Goal: Information Seeking & Learning: Check status

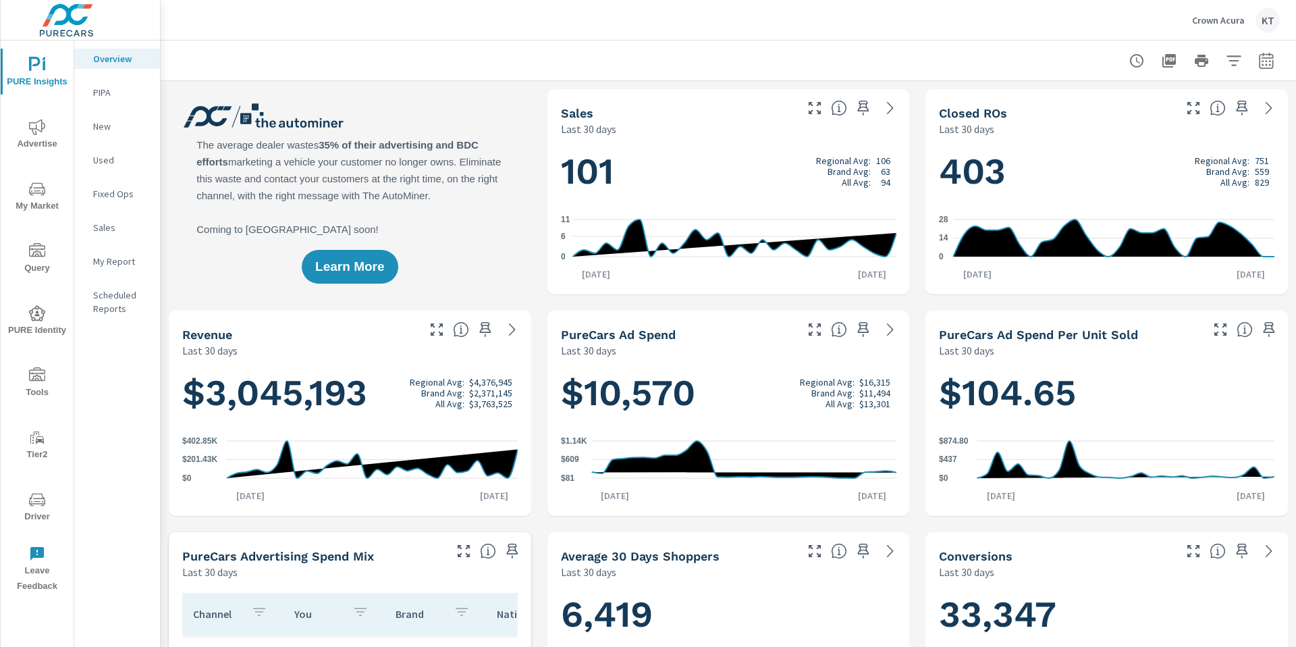
scroll to position [1, 0]
click at [38, 135] on span "Advertise" at bounding box center [37, 135] width 65 height 33
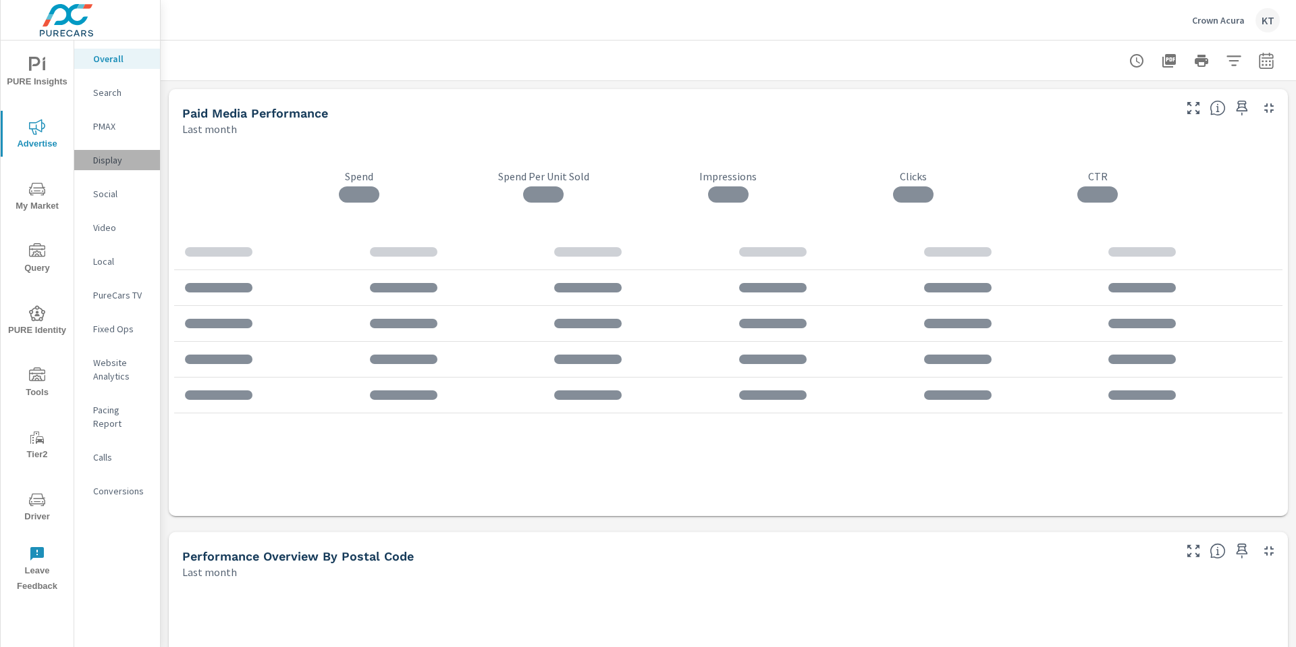
click at [111, 160] on p "Display" at bounding box center [121, 159] width 56 height 13
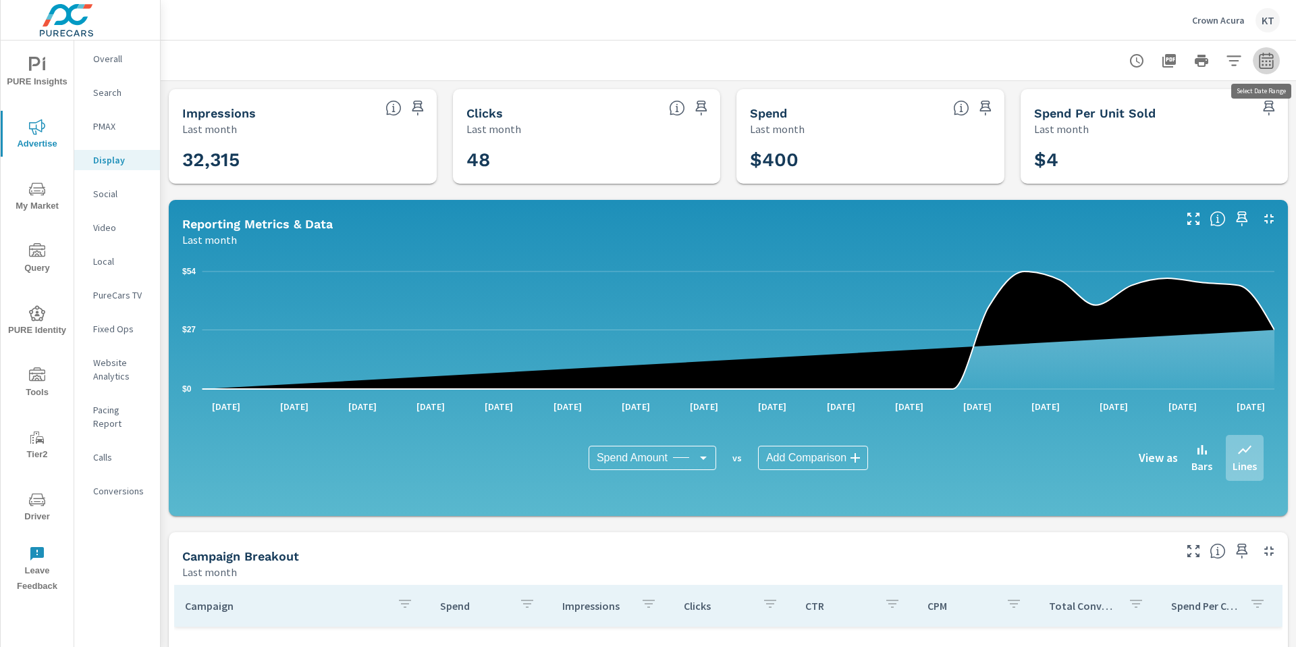
click at [1269, 59] on icon "button" at bounding box center [1266, 61] width 16 height 16
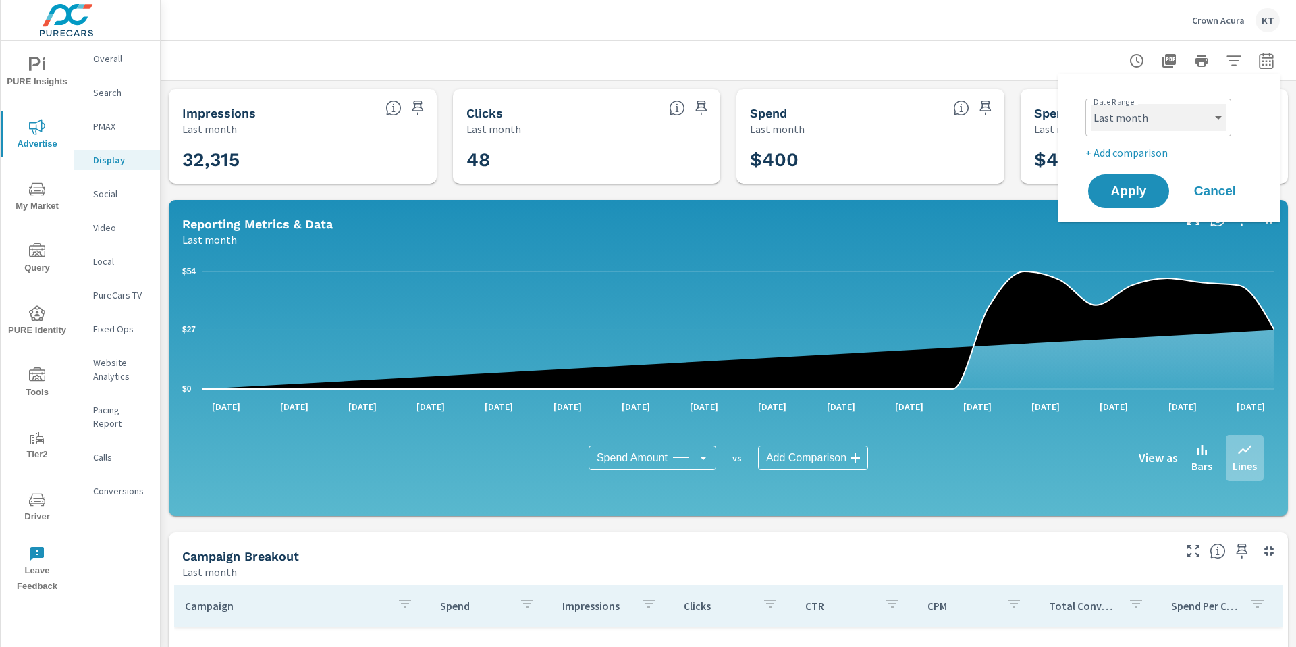
click at [1178, 115] on select "Custom [DATE] Last week Last 7 days Last 14 days Last 30 days Last 45 days Last…" at bounding box center [1158, 117] width 135 height 27
click at [1091, 104] on select "Custom [DATE] Last week Last 7 days Last 14 days Last 30 days Last 45 days Last…" at bounding box center [1158, 117] width 135 height 27
select select "Month to date"
click at [1148, 196] on span "Apply" at bounding box center [1128, 191] width 55 height 13
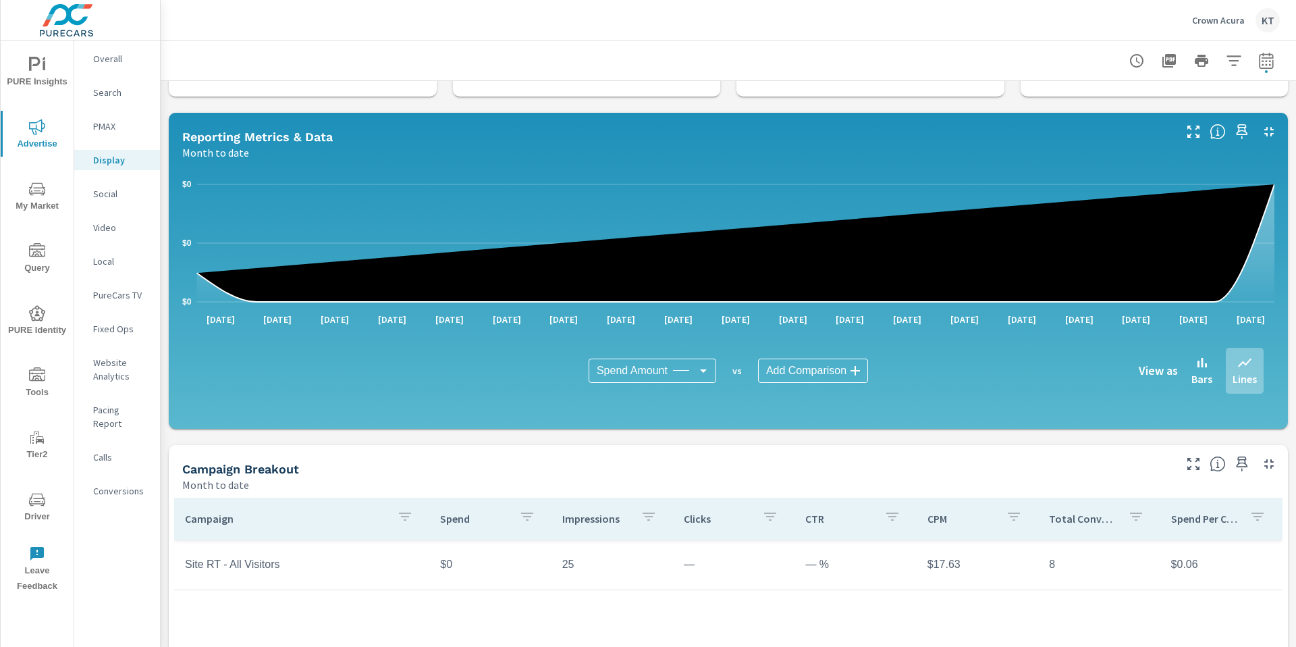
scroll to position [40, 0]
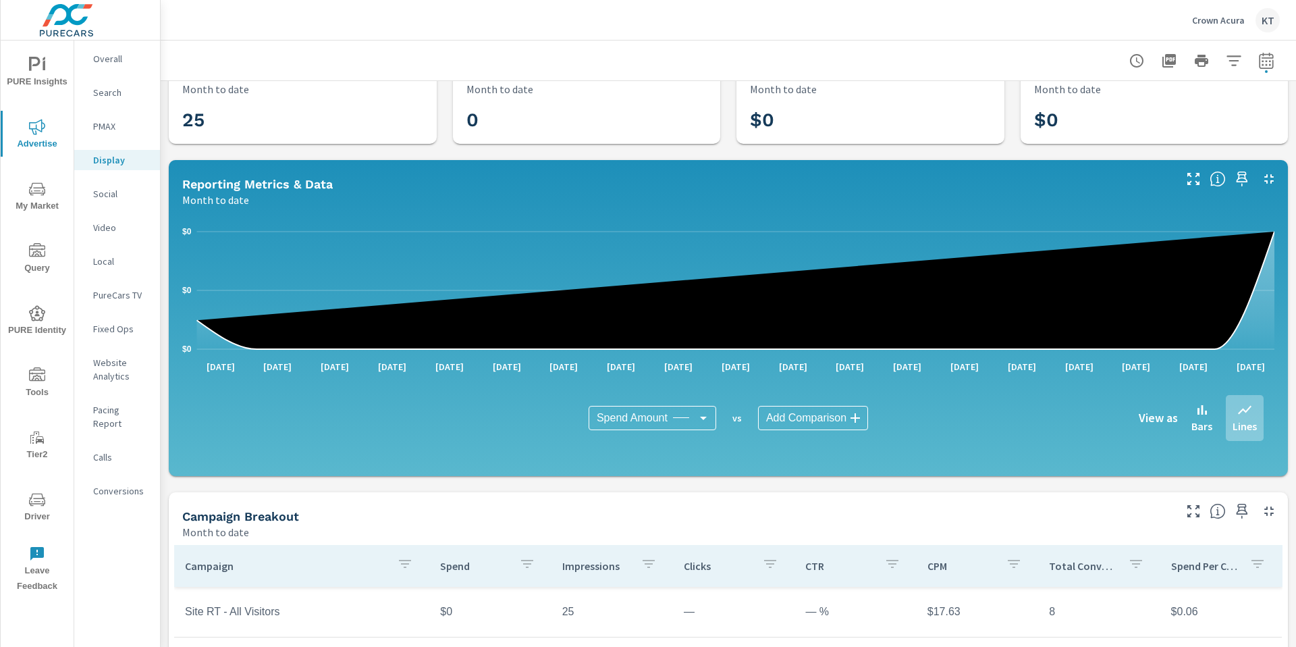
drag, startPoint x: 163, startPoint y: 103, endPoint x: 1253, endPoint y: 624, distance: 1208.3
